Goal: Task Accomplishment & Management: Manage account settings

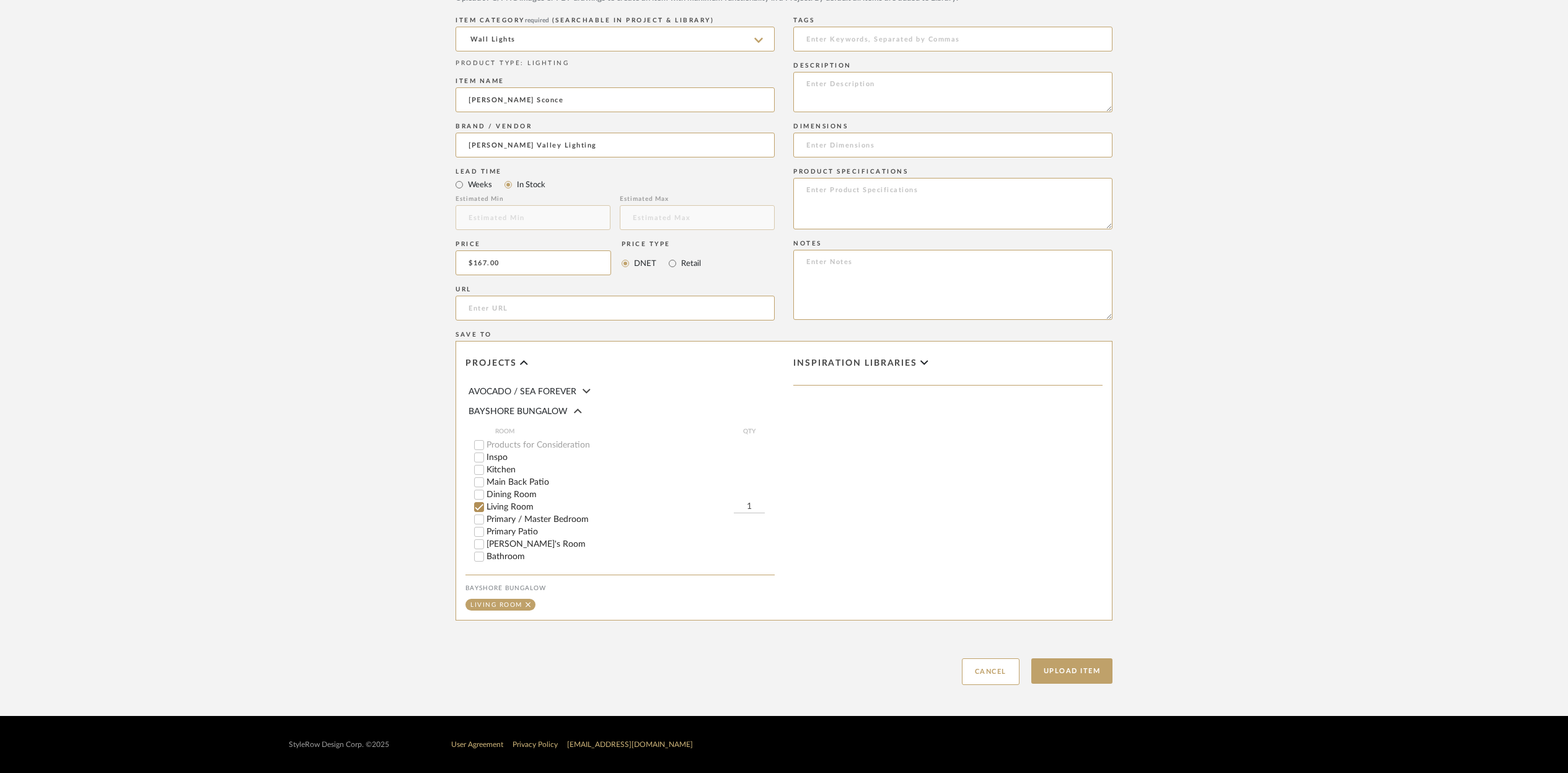
type input "$167.00"
click at [750, 505] on input "1" at bounding box center [749, 507] width 31 height 12
type input "2"
click at [828, 92] on textarea at bounding box center [953, 92] width 319 height 40
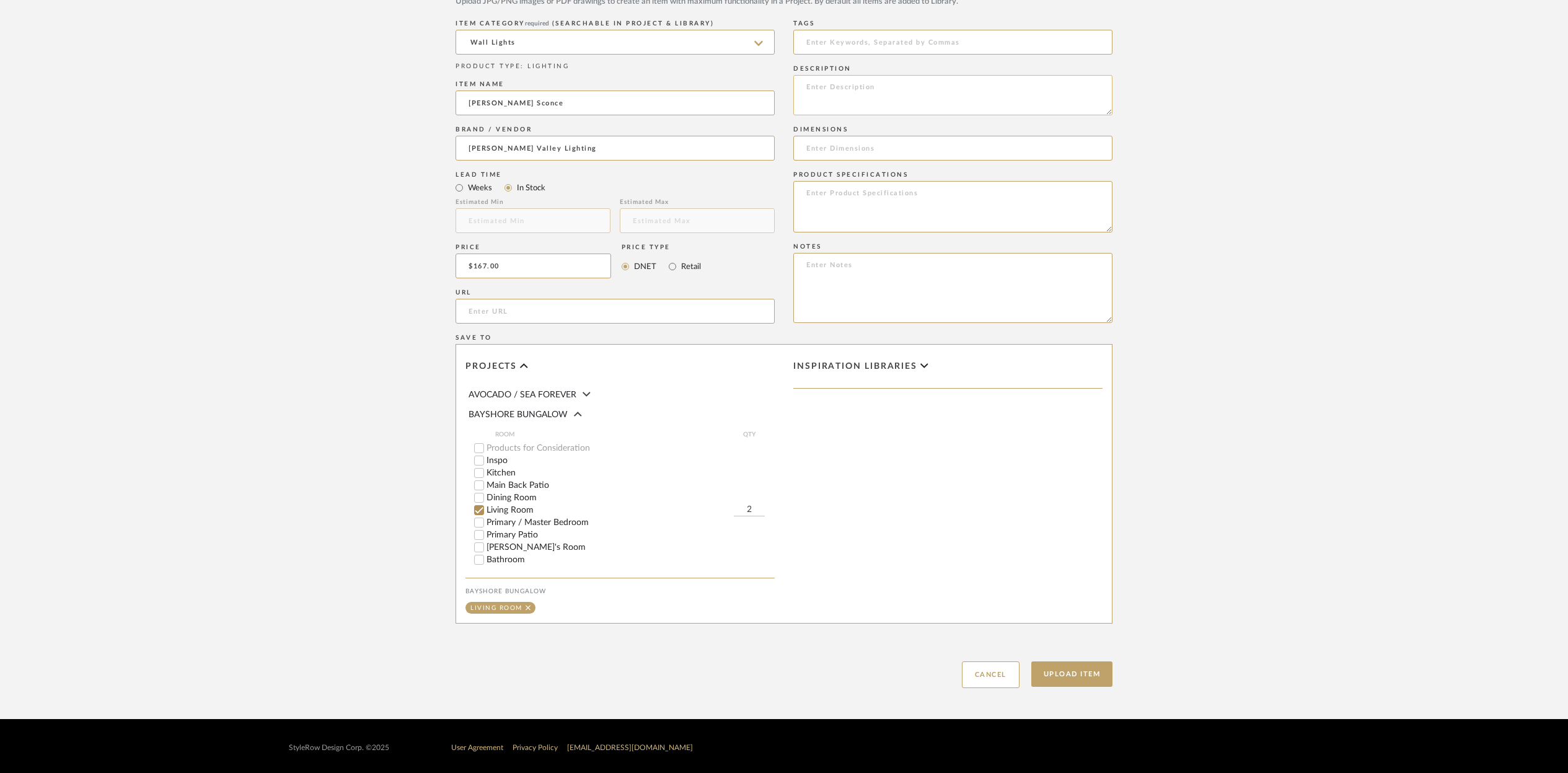
scroll to position [640, 0]
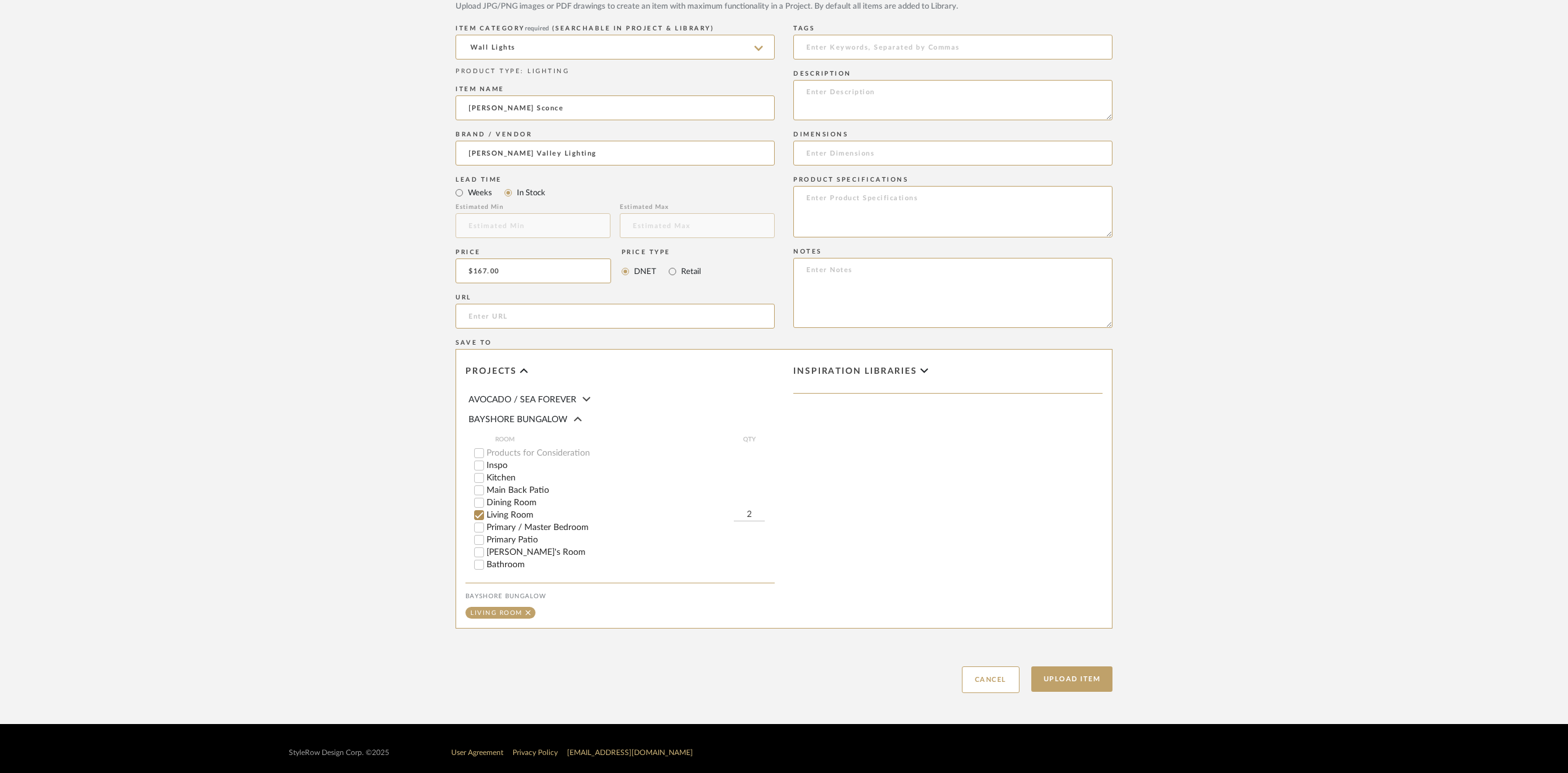
paste textarea "[PERSON_NAME] Sconce"
click at [808, 93] on textarea "[PERSON_NAME] Sconce" at bounding box center [953, 100] width 319 height 40
click at [952, 96] on textarea "[PERSON_NAME] Valley [PERSON_NAME] Sconce" at bounding box center [953, 100] width 319 height 40
click at [823, 110] on textarea "[PERSON_NAME] Valley [PERSON_NAME] Sconce H708101-TWH" at bounding box center [953, 100] width 319 height 40
click at [815, 105] on textarea "[PERSON_NAME] Valley [PERSON_NAME] Sconce H708101-TWH" at bounding box center [953, 100] width 319 height 40
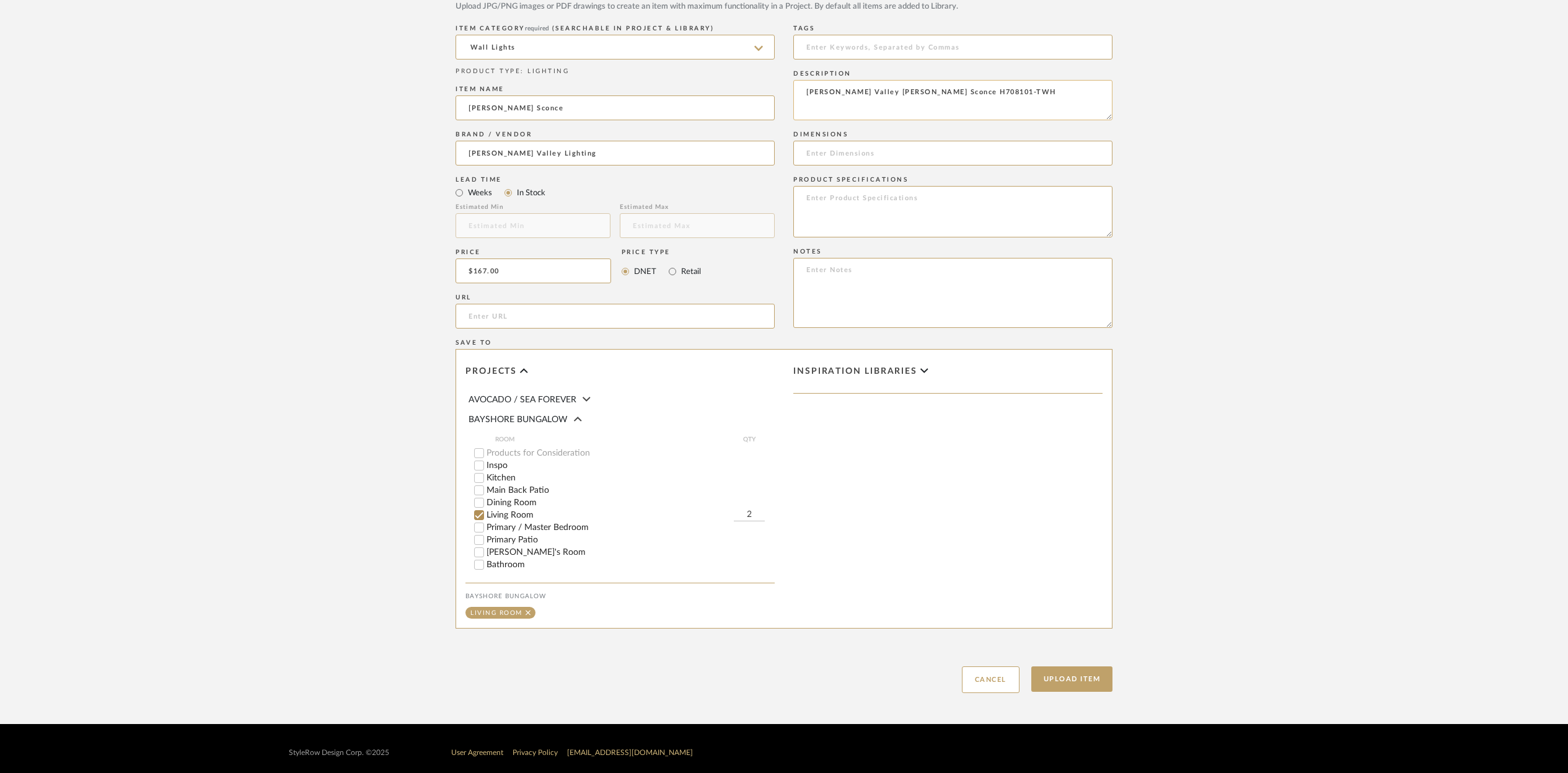
paste textarea "Height: 22.25" Width: 5.75" Weight: 2.2 lb Material: Steel Backplate: 4.75" Bac…"
type textarea "[PERSON_NAME] Valley [PERSON_NAME] Sconce H708101-TWH Height: 22.25" Width: 5.7…"
click at [816, 153] on input at bounding box center [953, 152] width 319 height 25
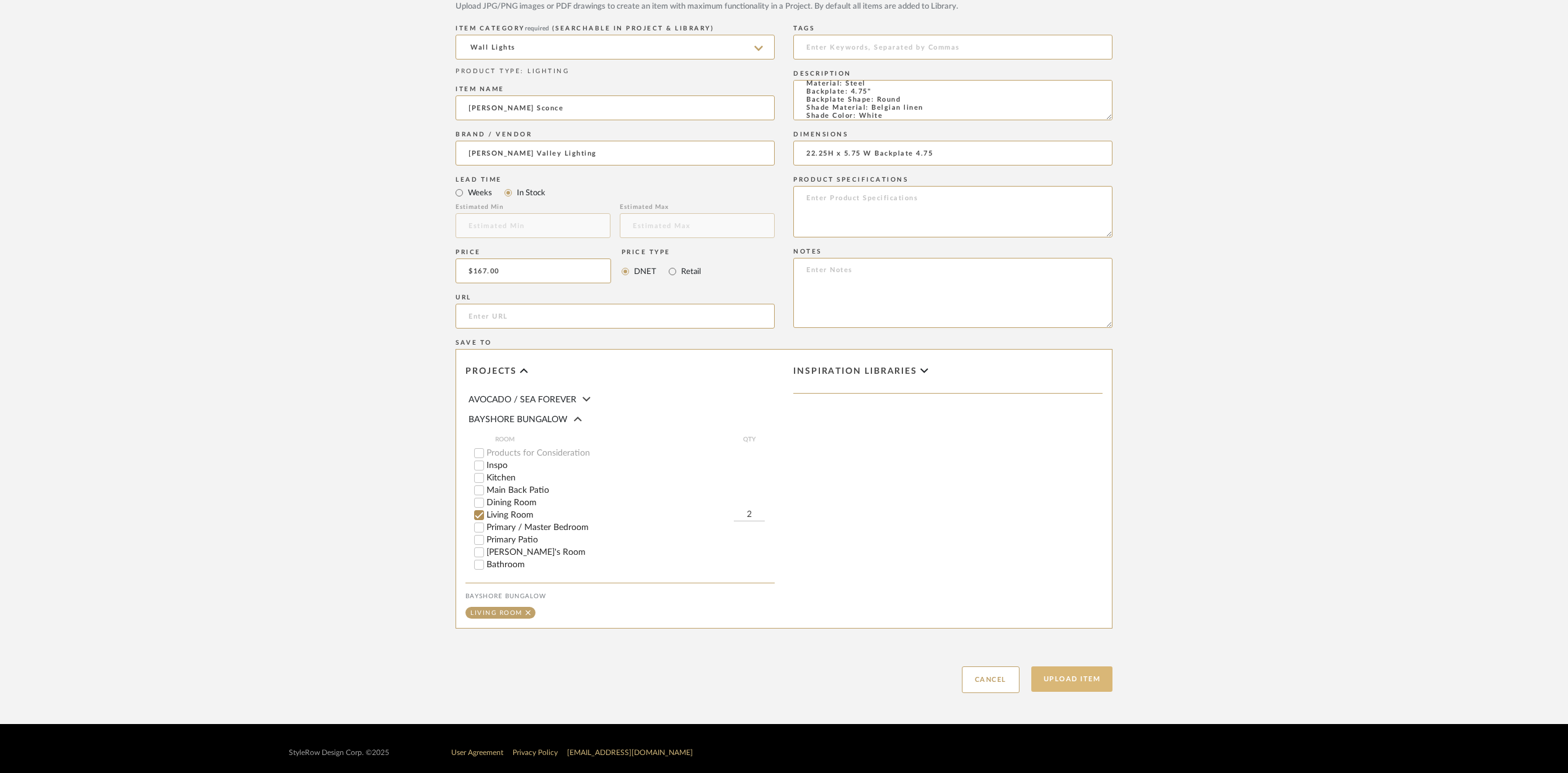
type input "22.25H x 5.75 W Backplate 4.75"
click at [1088, 687] on button "Upload Item" at bounding box center [1072, 679] width 82 height 26
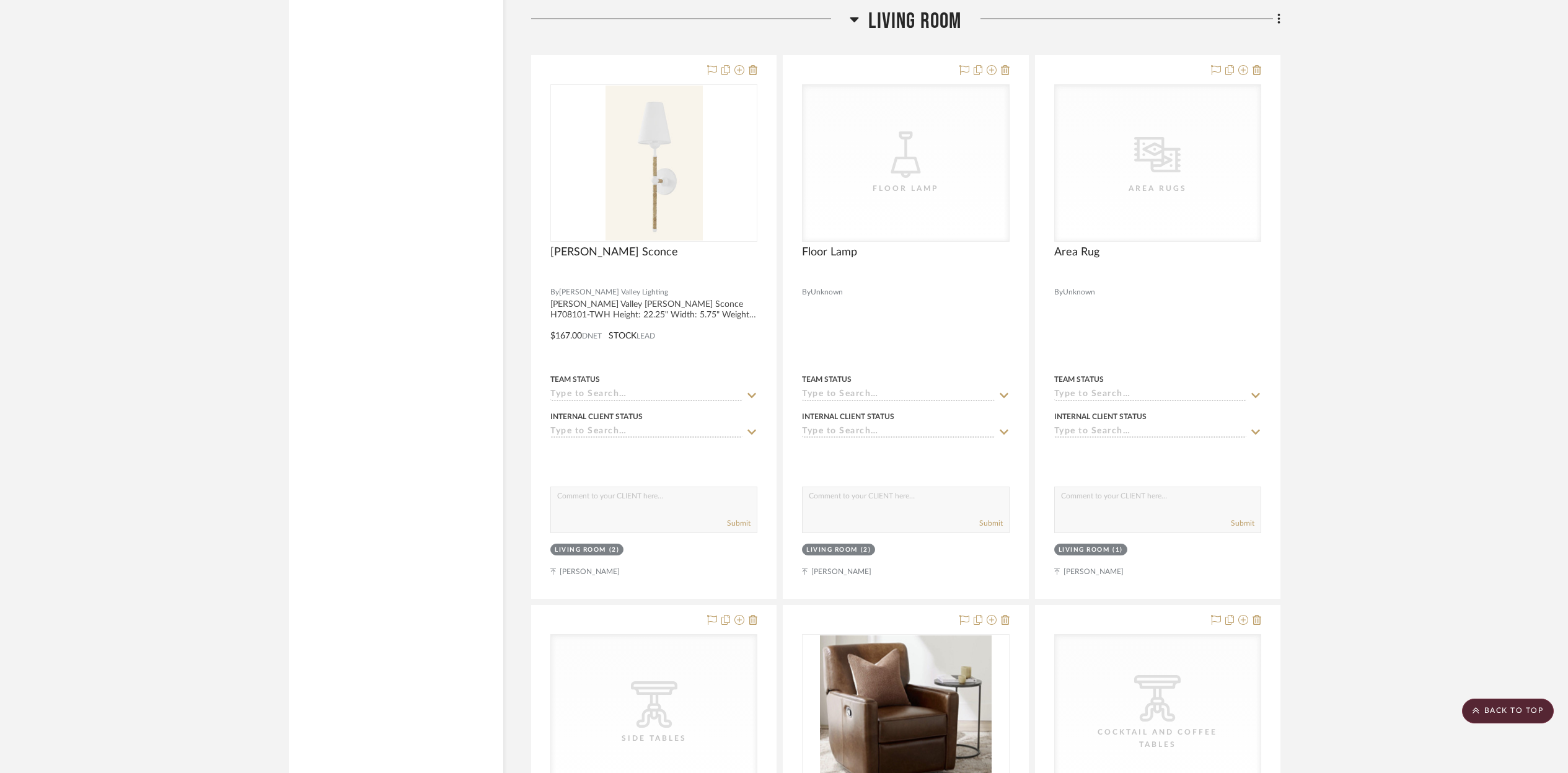
scroll to position [3469, 0]
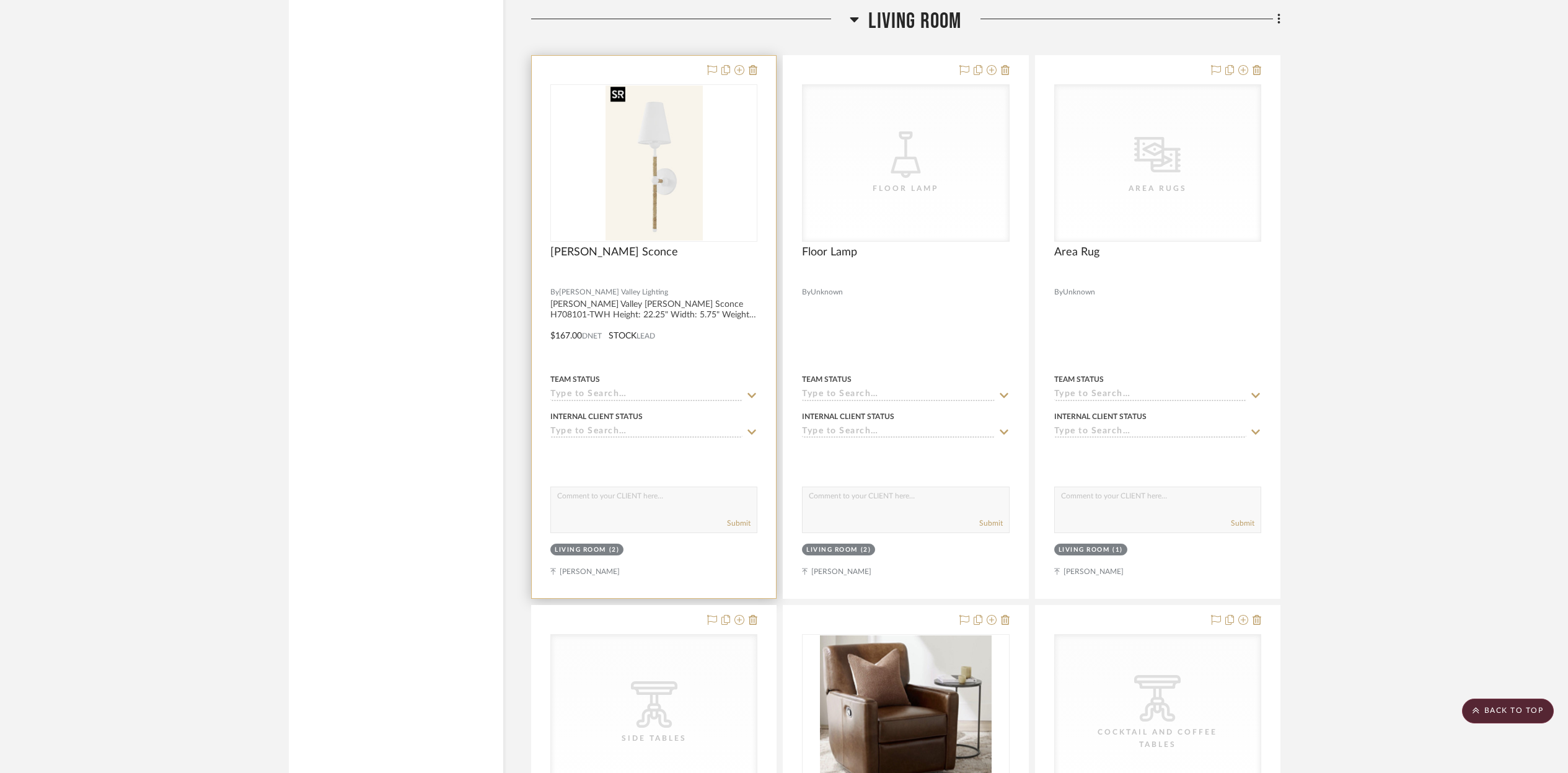
click at [698, 192] on img "0" at bounding box center [654, 163] width 98 height 155
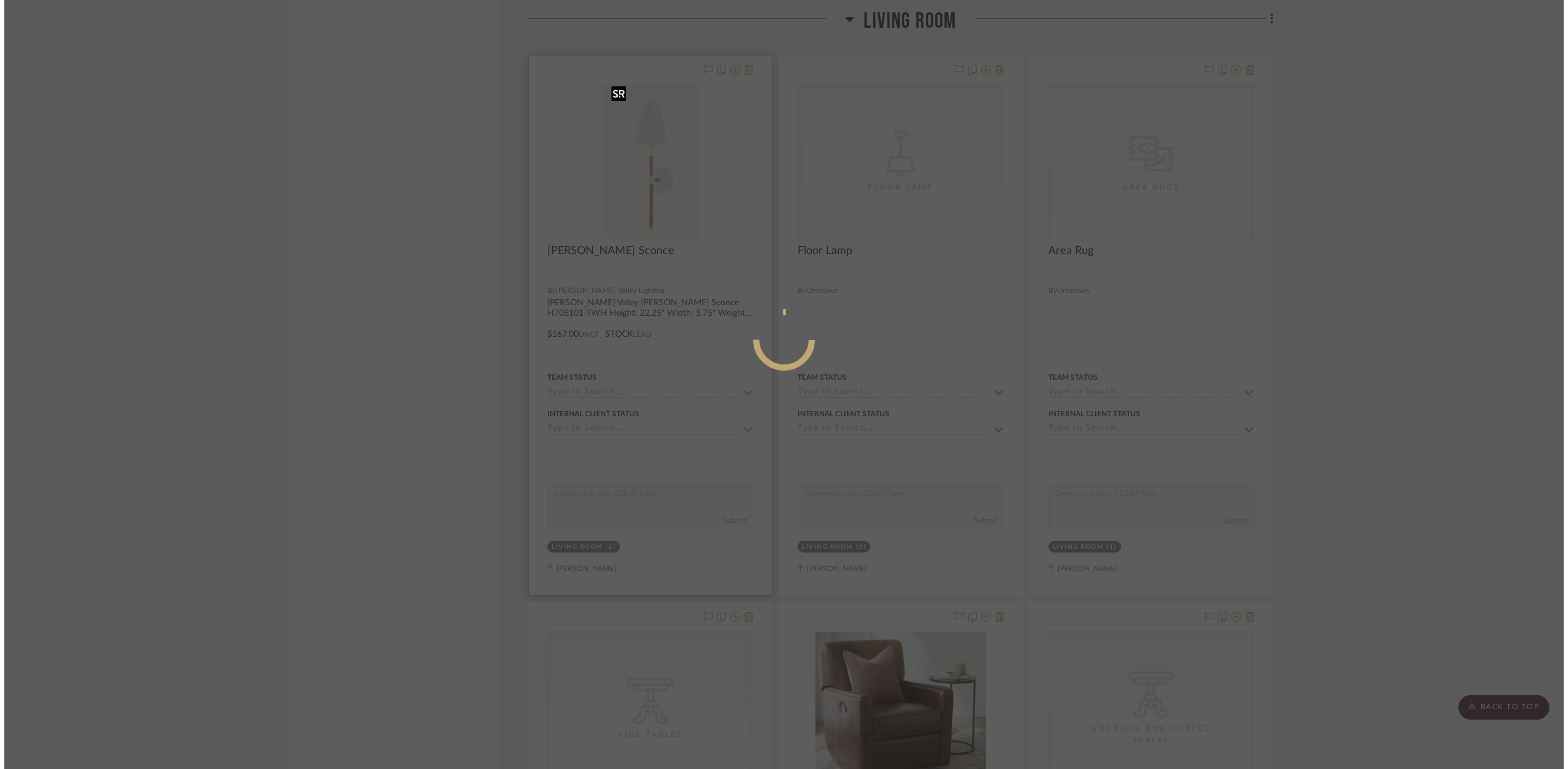
scroll to position [0, 0]
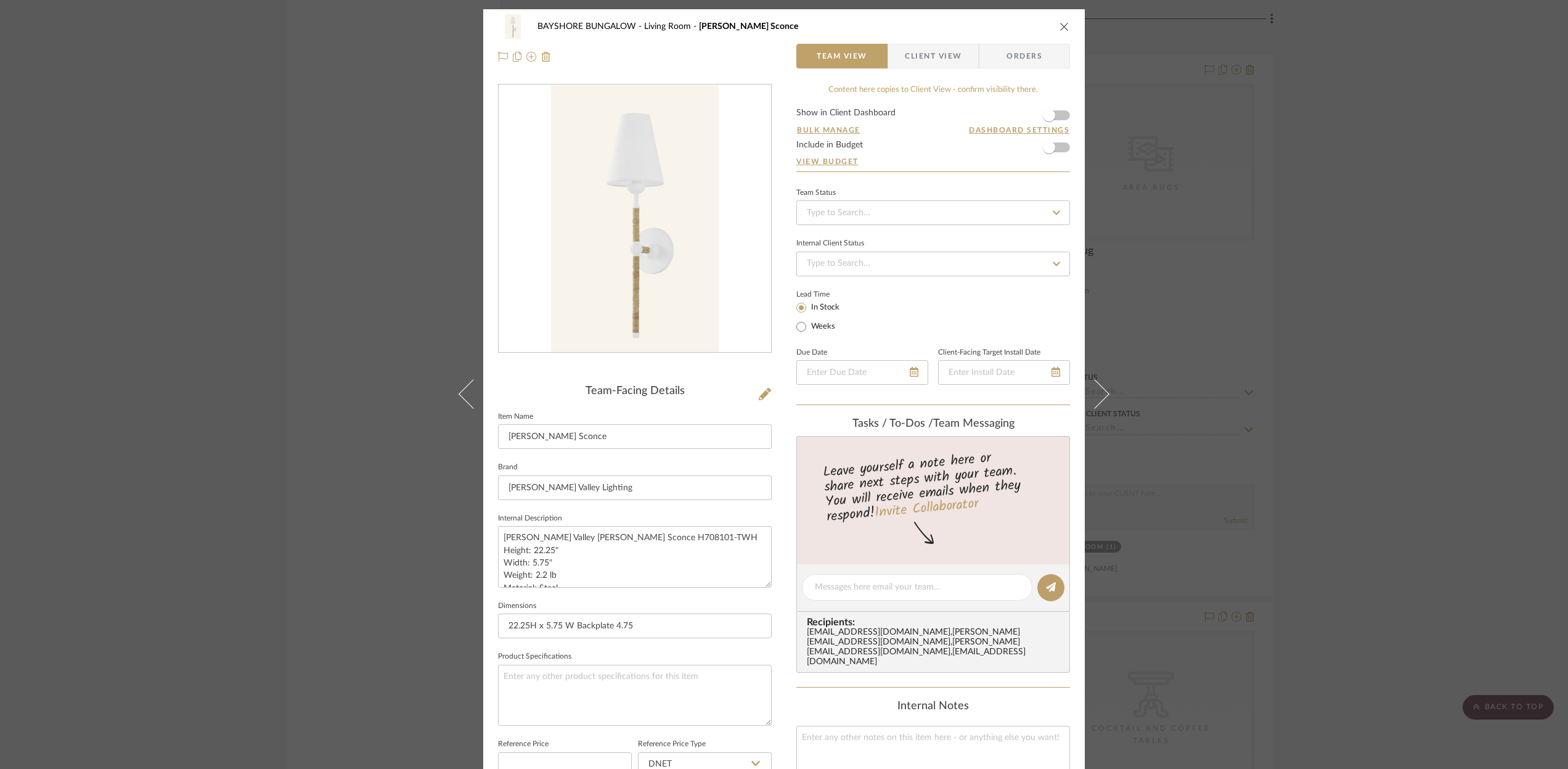
click at [1053, 208] on icon at bounding box center [1056, 212] width 11 height 9
click at [823, 278] on span "Ordered" at bounding box center [821, 276] width 32 height 9
type input "[DATE]"
type input "Ordered"
type input "[DATE]"
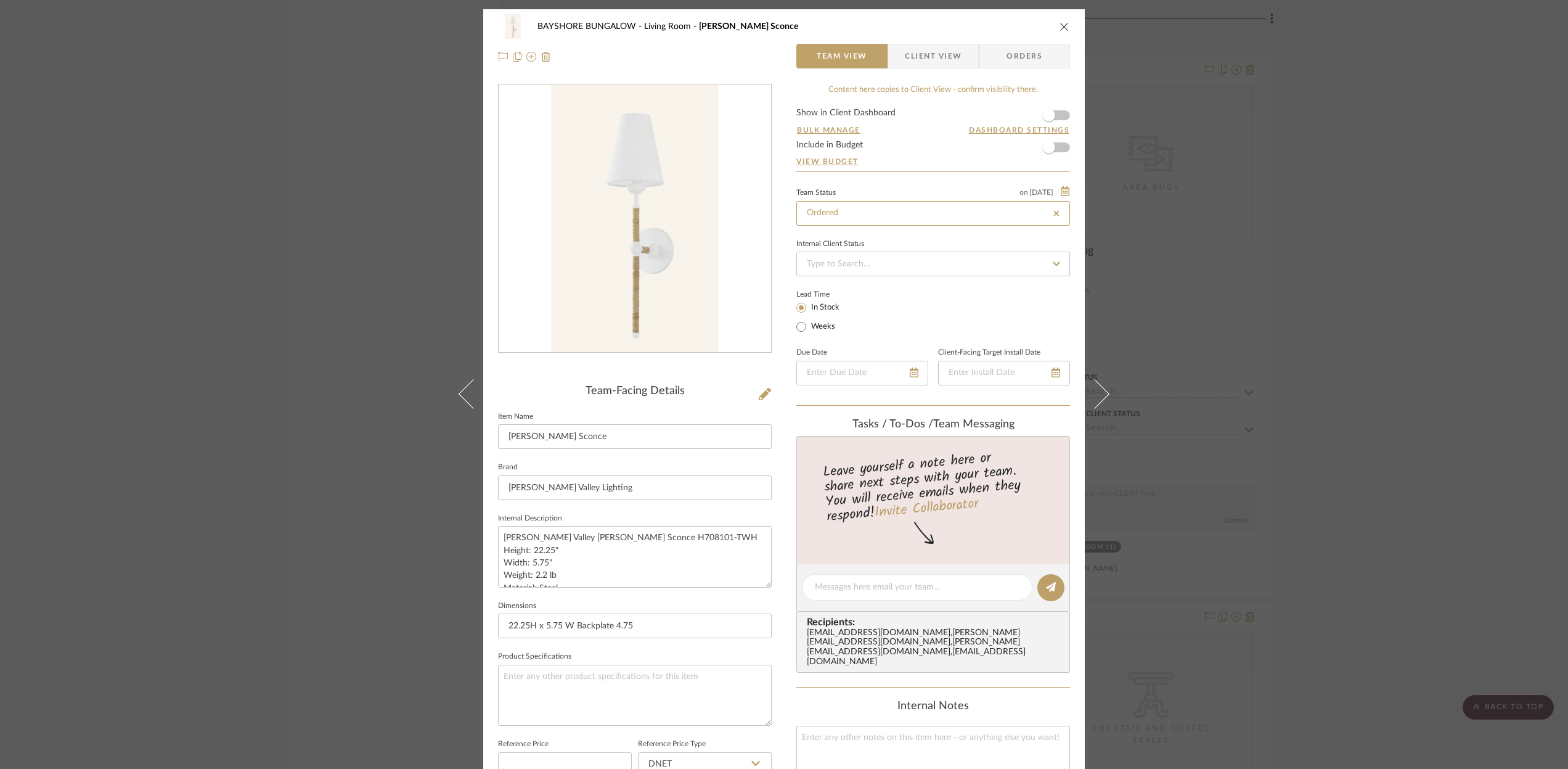
type input "Ordered"
click at [1051, 265] on icon at bounding box center [1056, 264] width 11 height 9
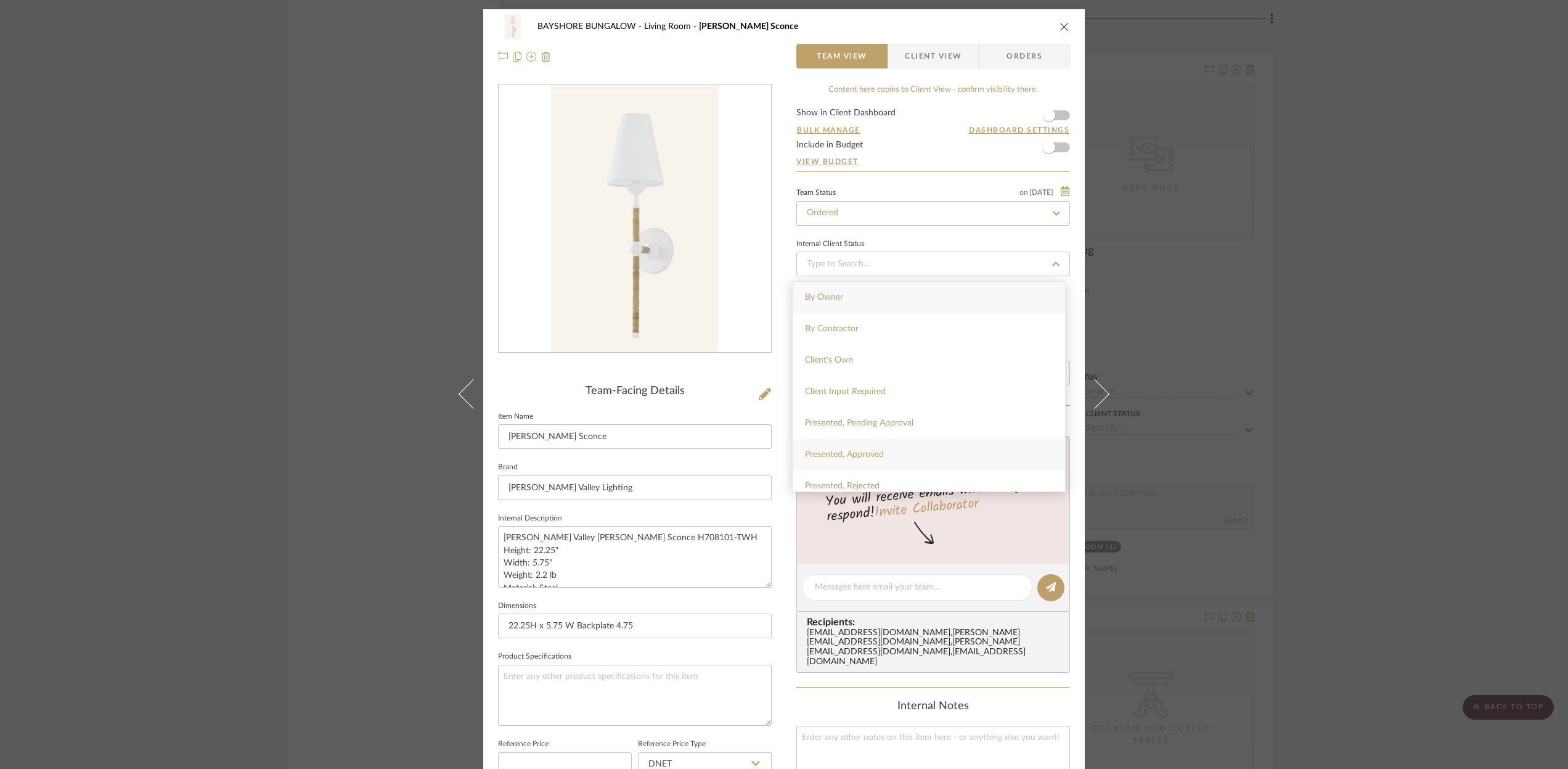
click at [841, 452] on span "Presented, Approved" at bounding box center [845, 454] width 79 height 9
type input "[DATE]"
type input "Presented, Approved"
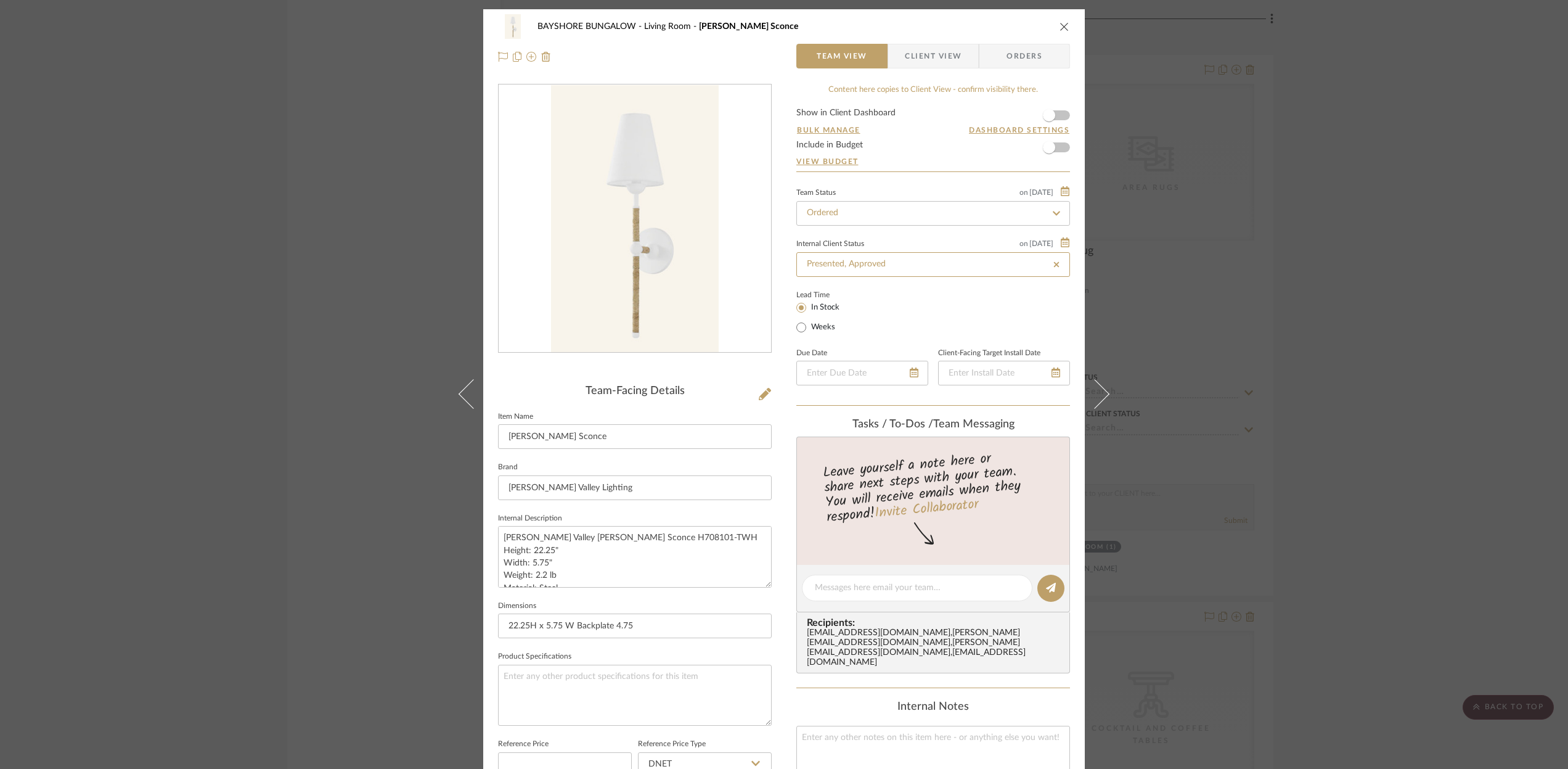
type input "[DATE]"
type input "Presented, Approved"
click at [1060, 27] on icon "close" at bounding box center [1065, 27] width 10 height 10
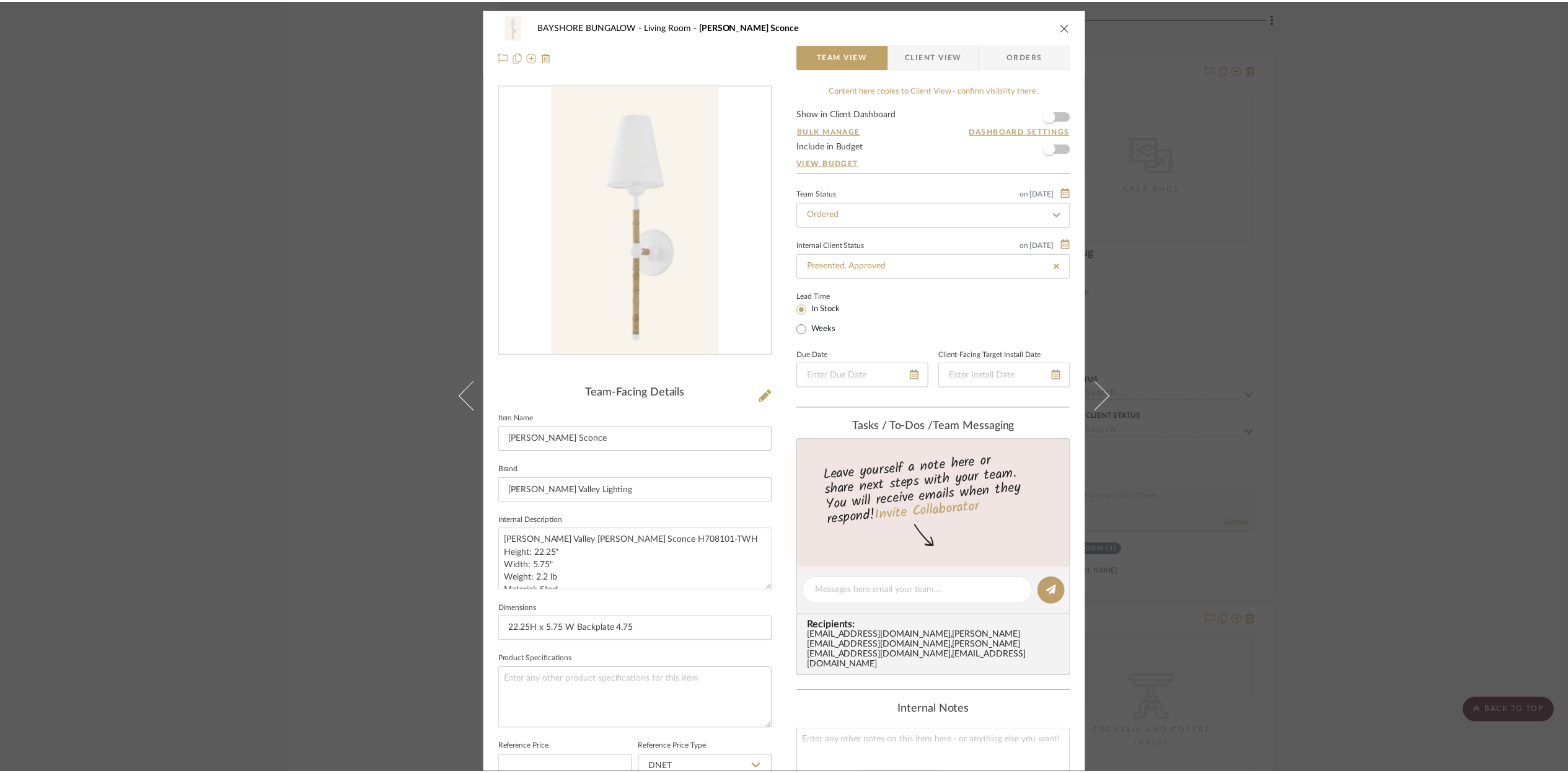
scroll to position [3469, 0]
